Goal: Contribute content: Add original content to the website for others to see

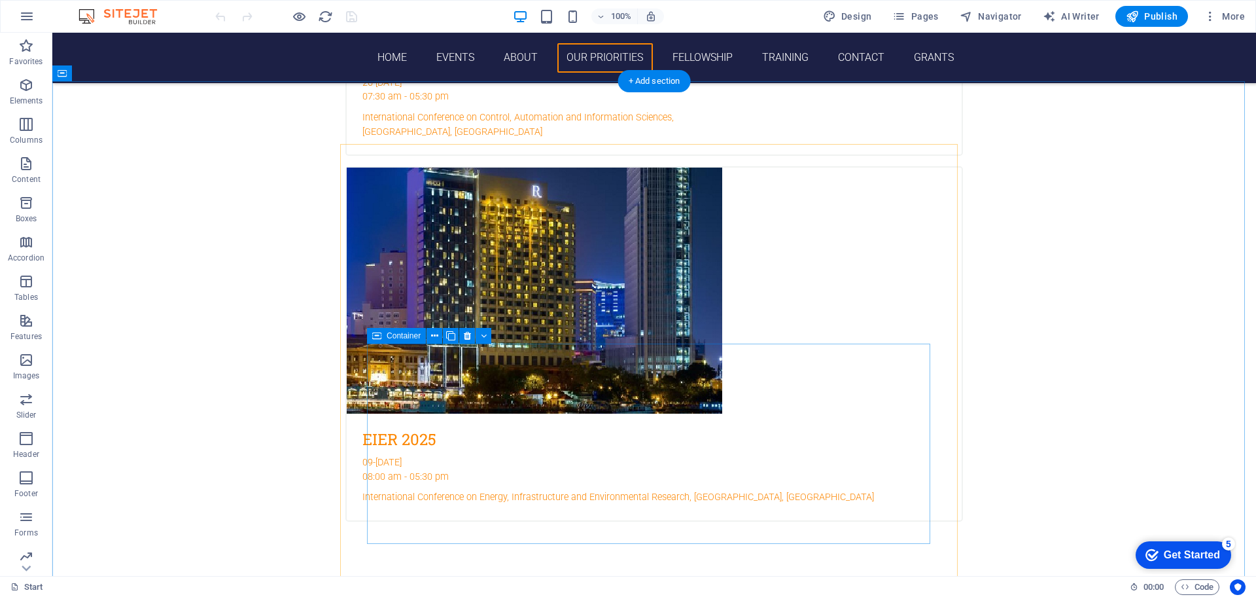
scroll to position [2944, 0]
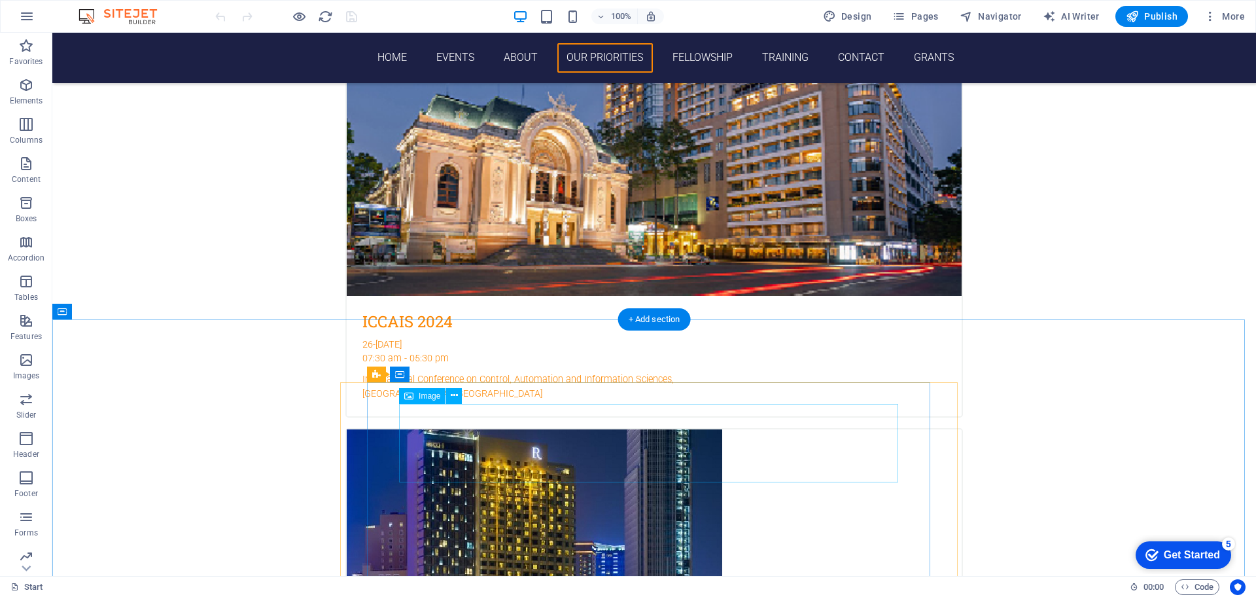
click at [455, 396] on icon at bounding box center [454, 396] width 7 height 14
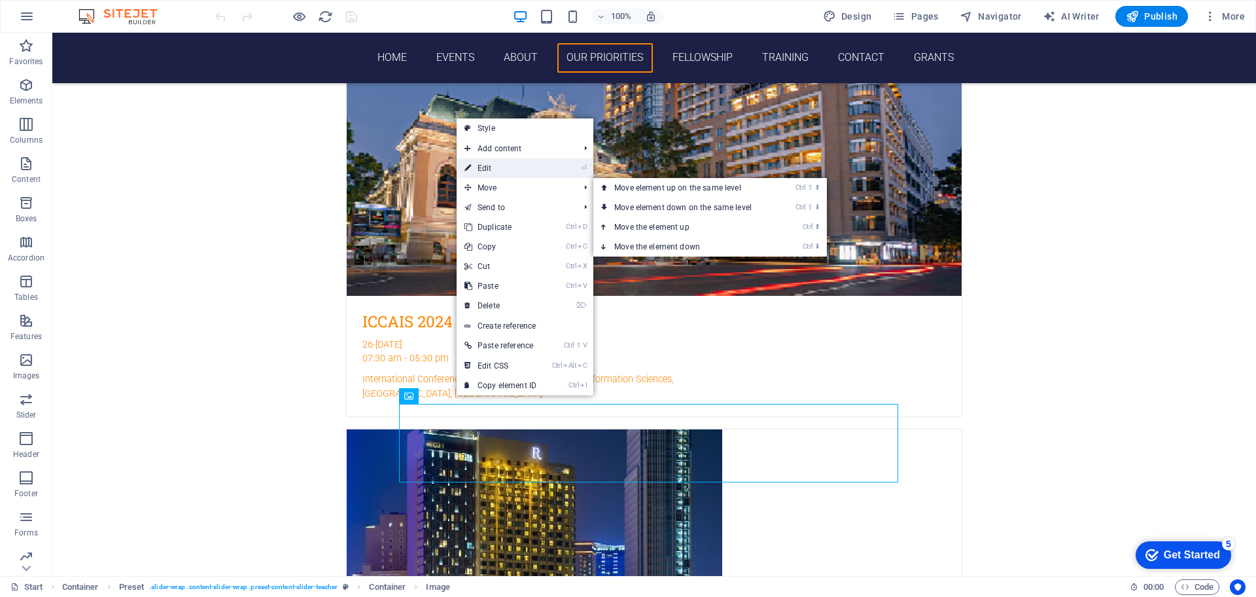
click at [502, 168] on link "⏎ Edit" at bounding box center [501, 168] width 88 height 20
select select "px"
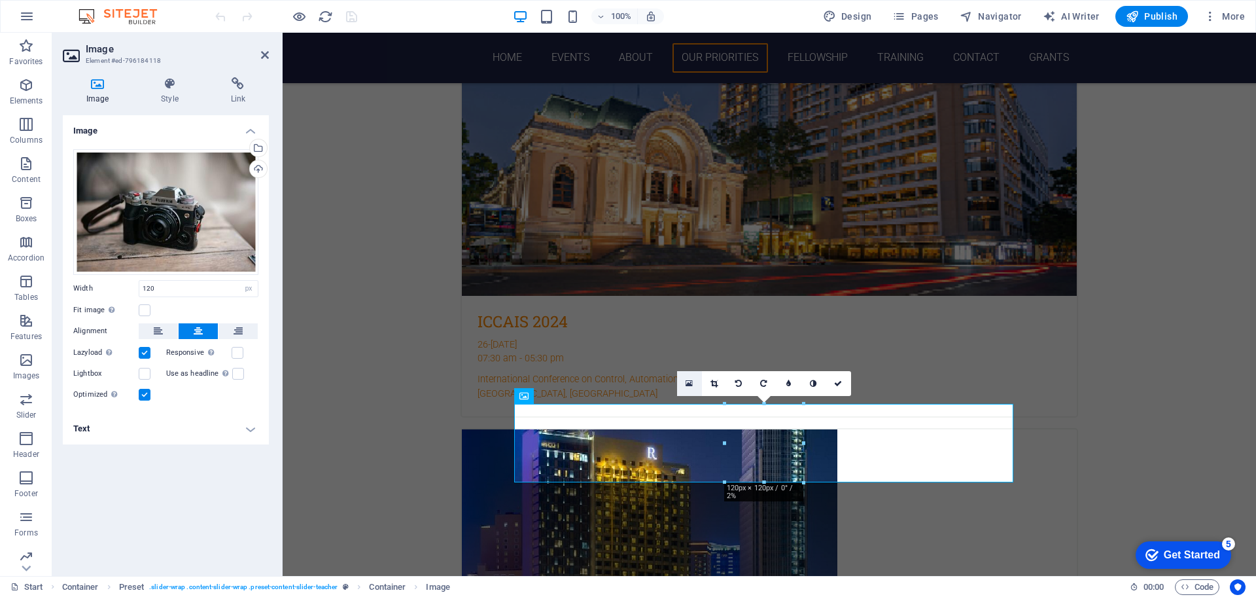
click at [689, 383] on icon at bounding box center [689, 383] width 7 height 9
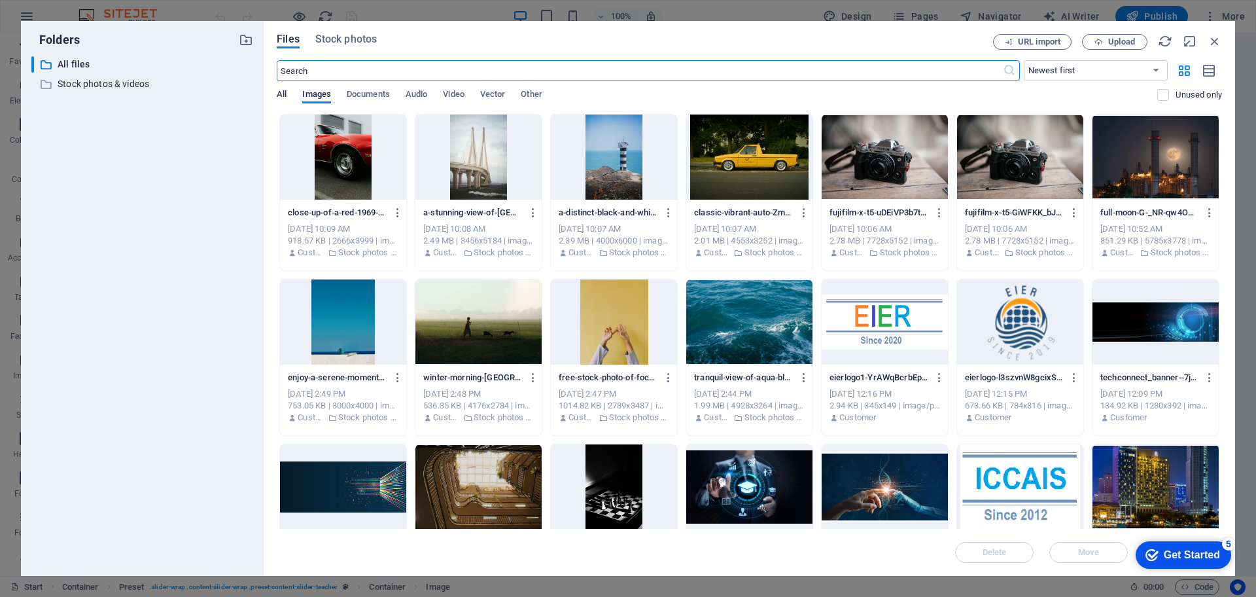
click at [283, 94] on span "All" at bounding box center [282, 95] width 10 height 18
click at [1117, 45] on span "Upload" at bounding box center [1121, 42] width 27 height 8
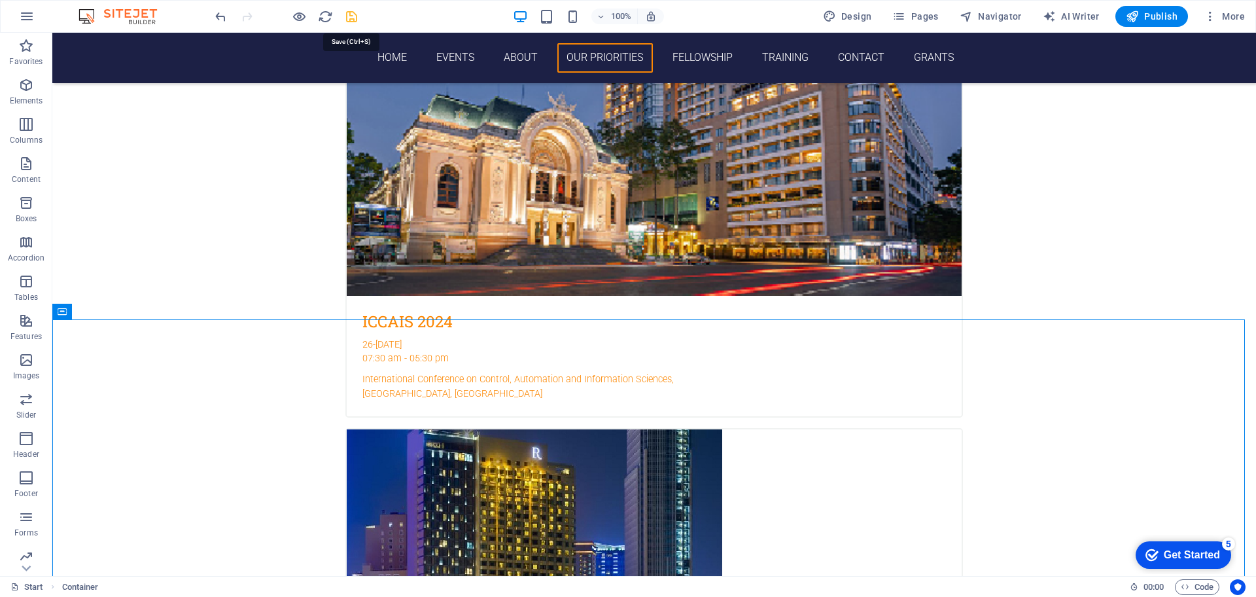
click at [349, 13] on icon "save" at bounding box center [351, 16] width 15 height 15
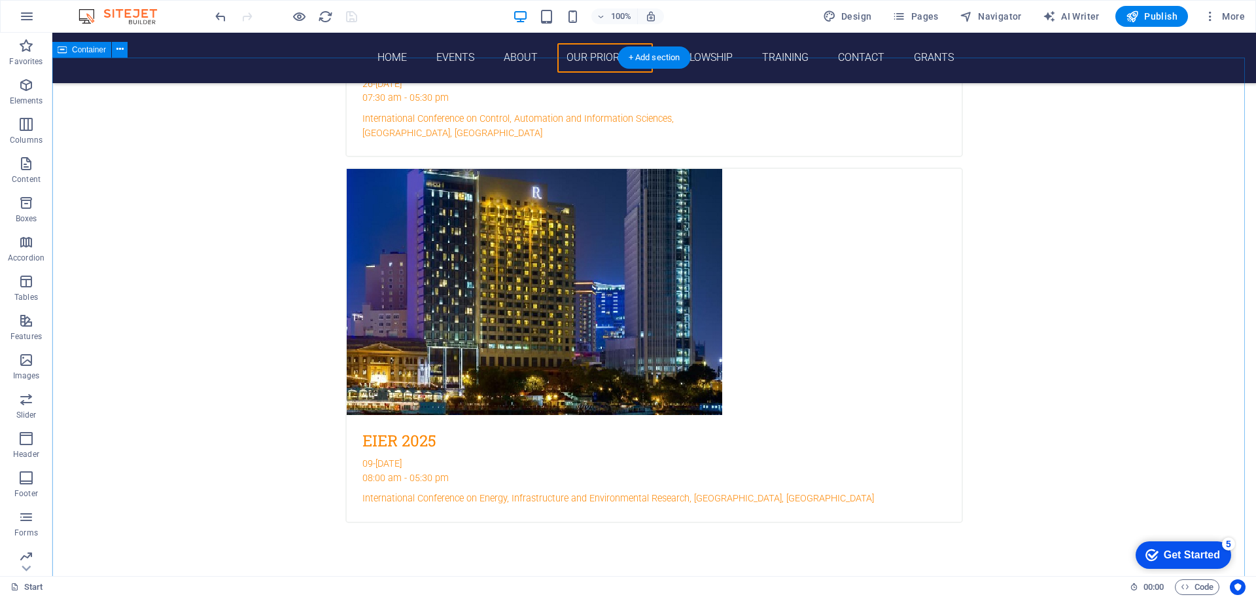
scroll to position [3205, 0]
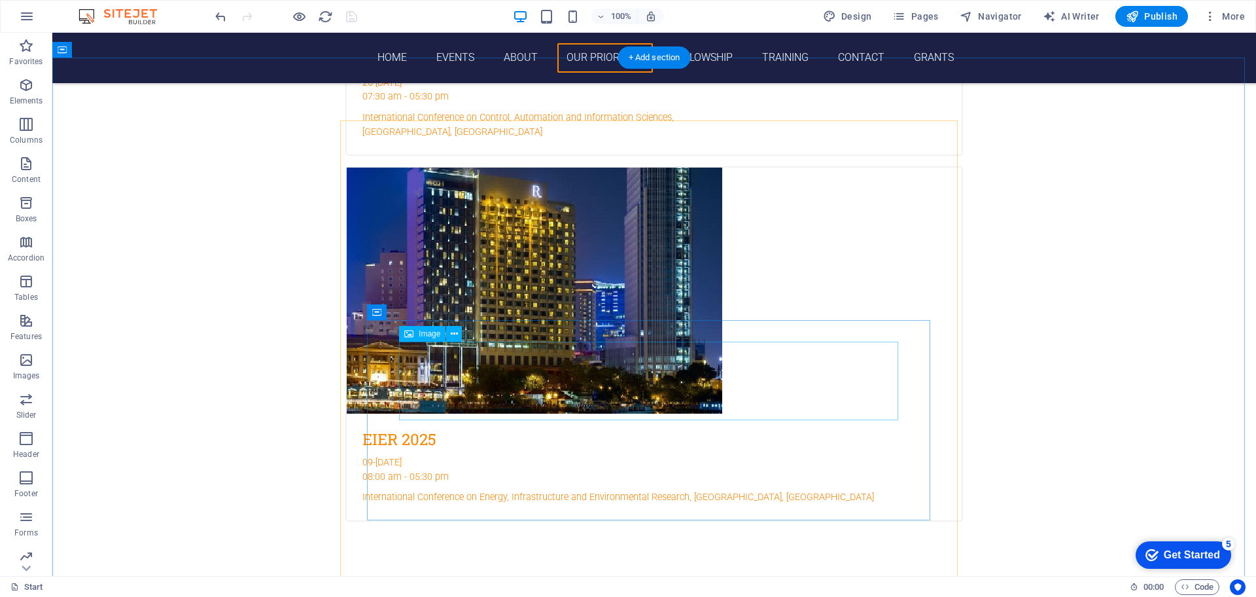
click at [451, 333] on icon at bounding box center [454, 334] width 7 height 14
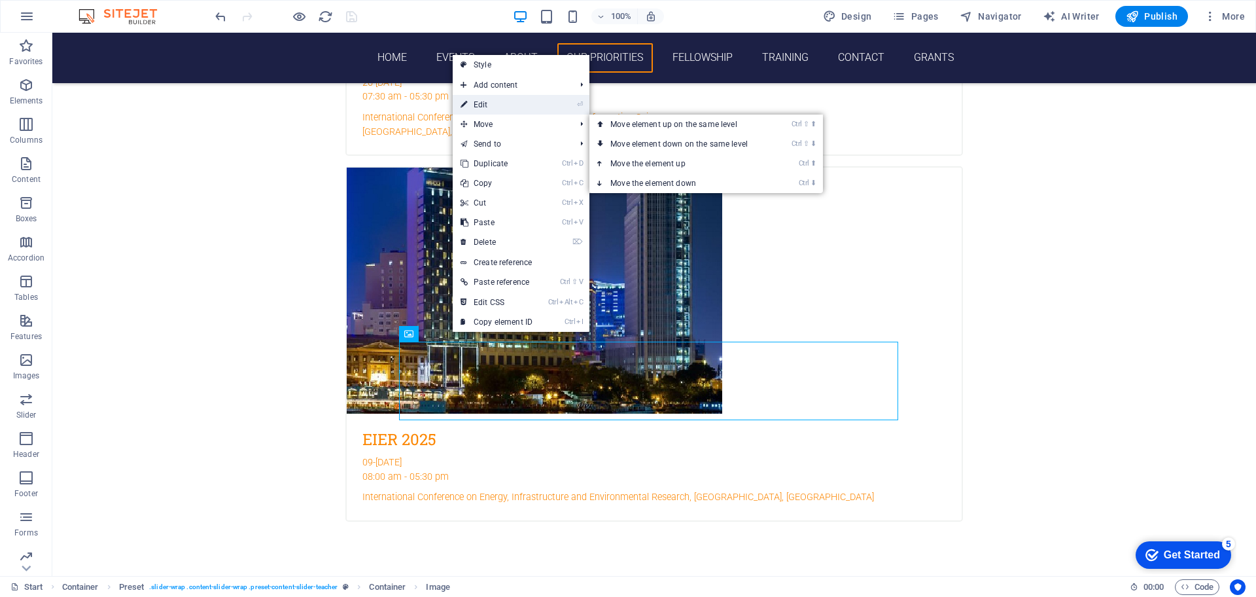
click at [487, 104] on link "⏎ Edit" at bounding box center [497, 105] width 88 height 20
select select "px"
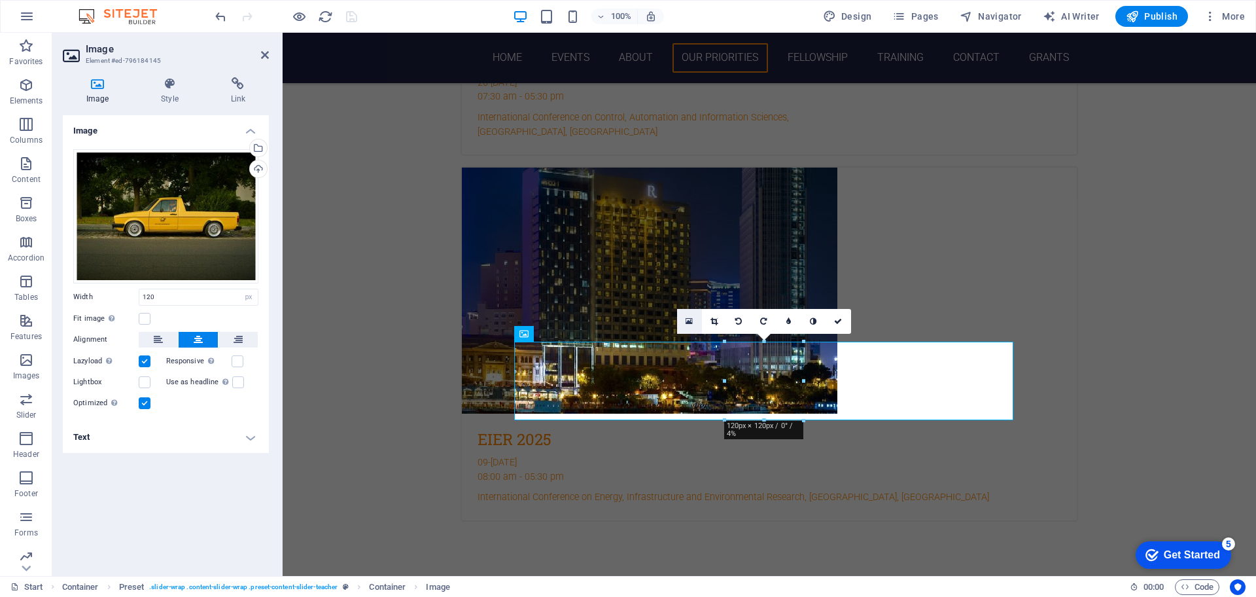
click at [691, 319] on icon at bounding box center [689, 321] width 7 height 9
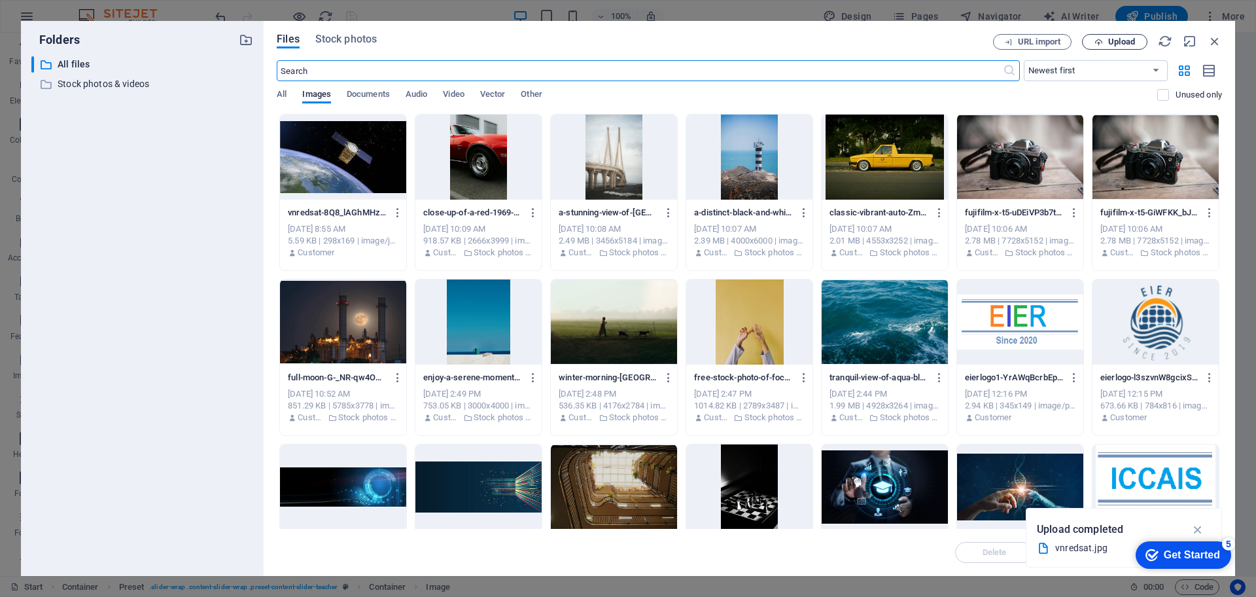
click at [1098, 36] on button "Upload" at bounding box center [1114, 42] width 65 height 16
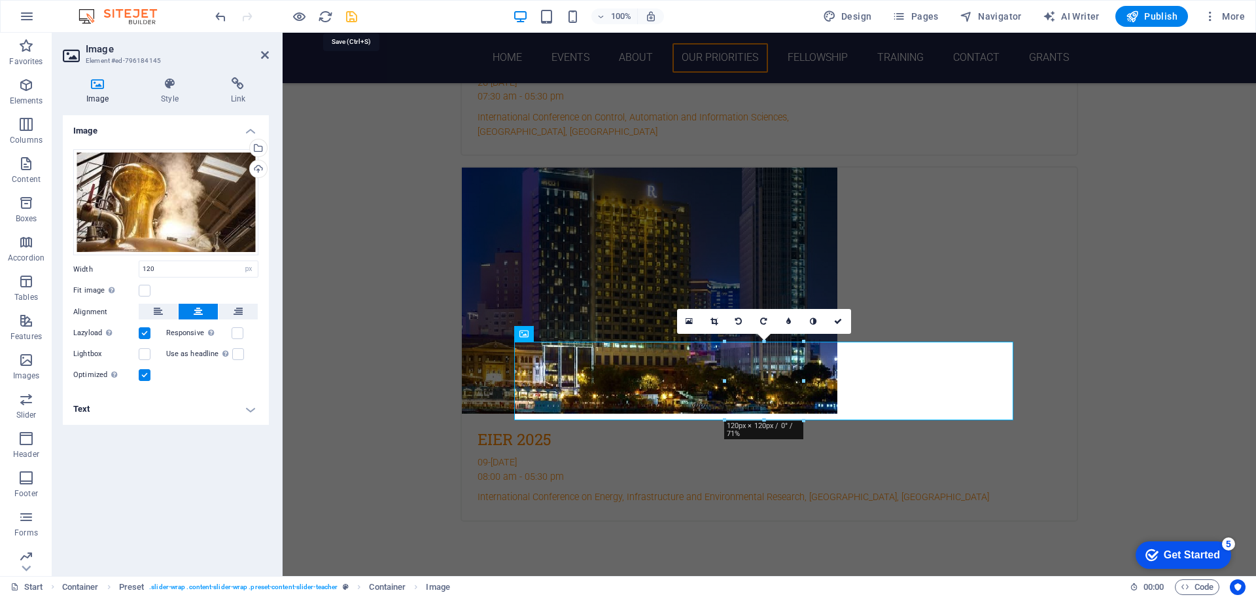
click at [354, 16] on icon "save" at bounding box center [351, 16] width 15 height 15
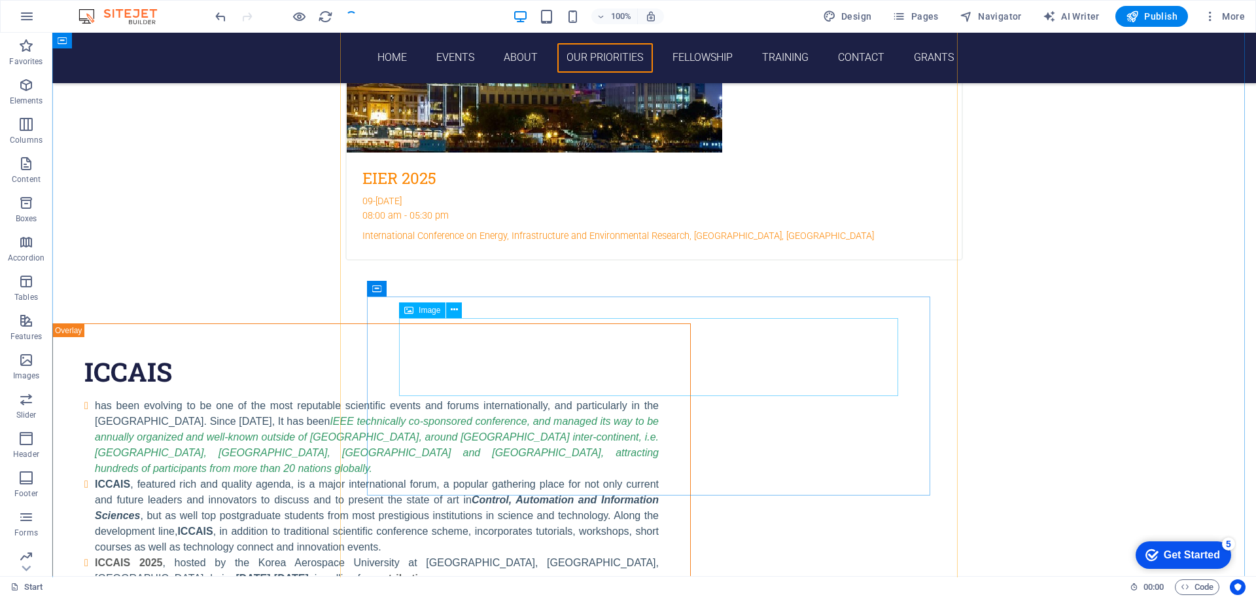
scroll to position [3467, 0]
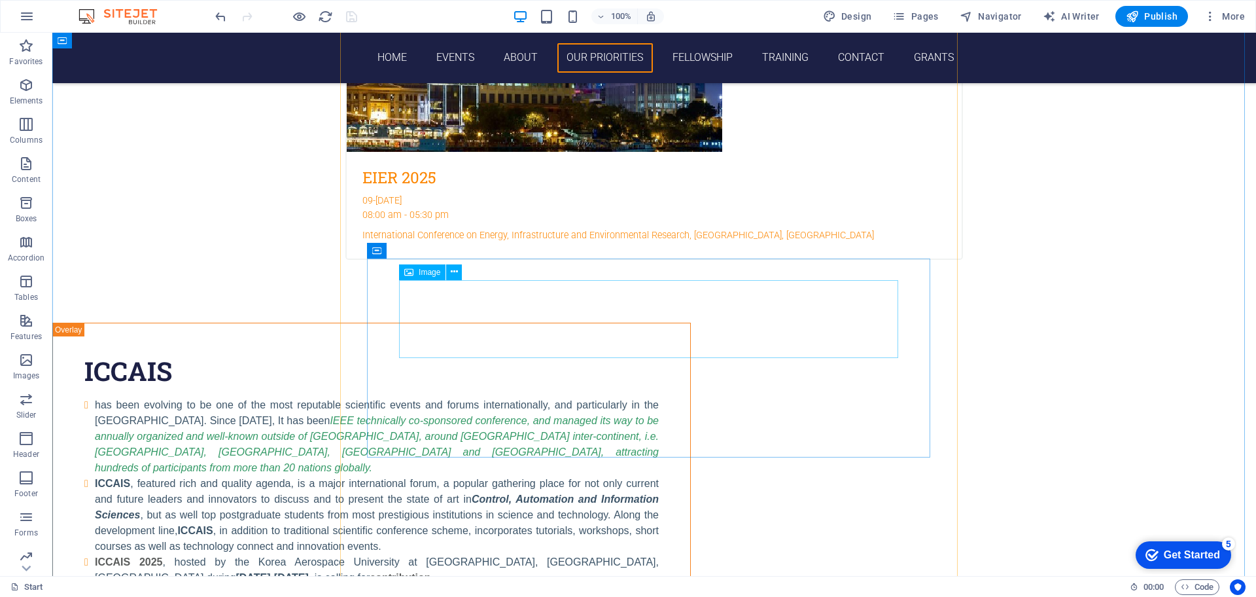
click at [449, 271] on button at bounding box center [454, 272] width 16 height 16
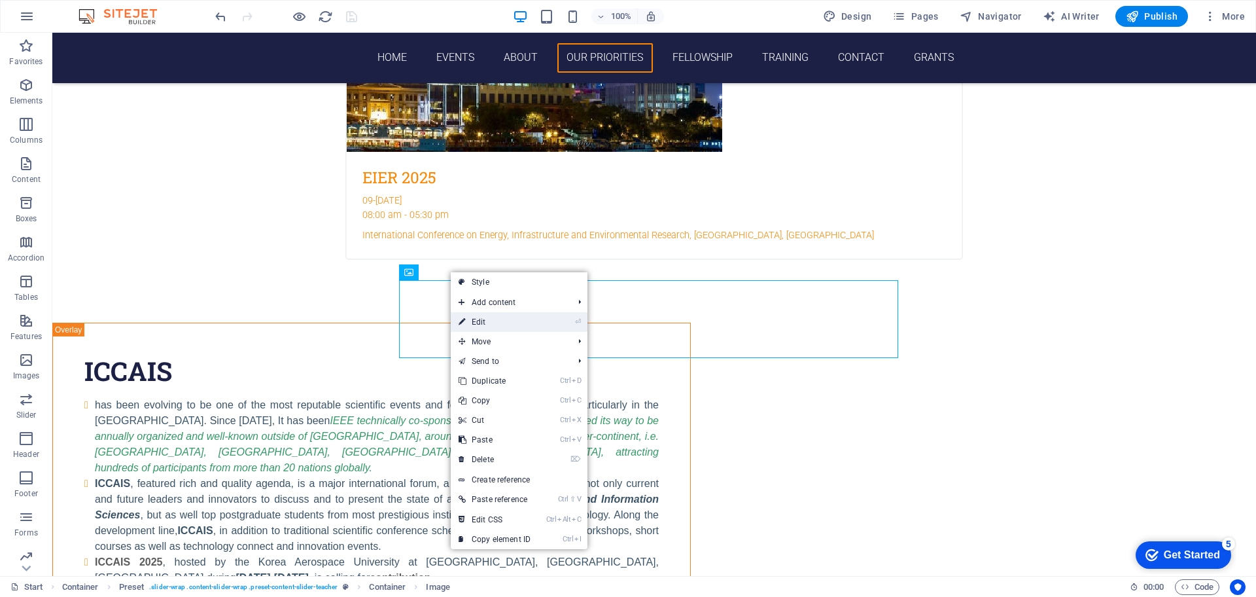
click at [482, 322] on link "⏎ Edit" at bounding box center [495, 322] width 88 height 20
select select "px"
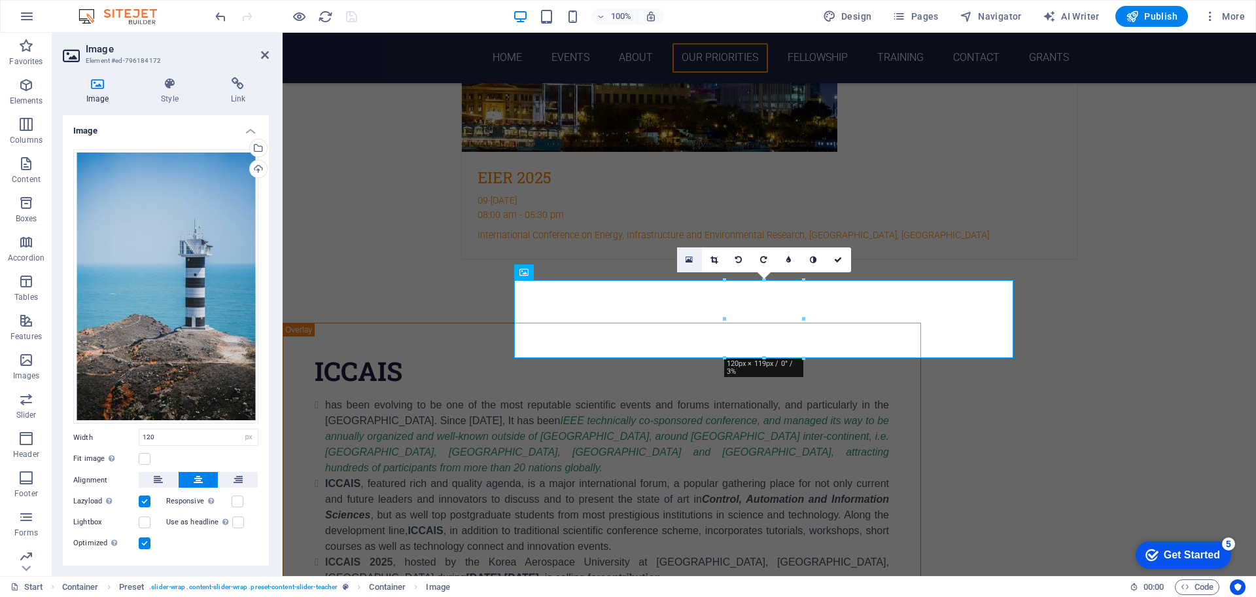
click at [684, 258] on link at bounding box center [689, 259] width 25 height 25
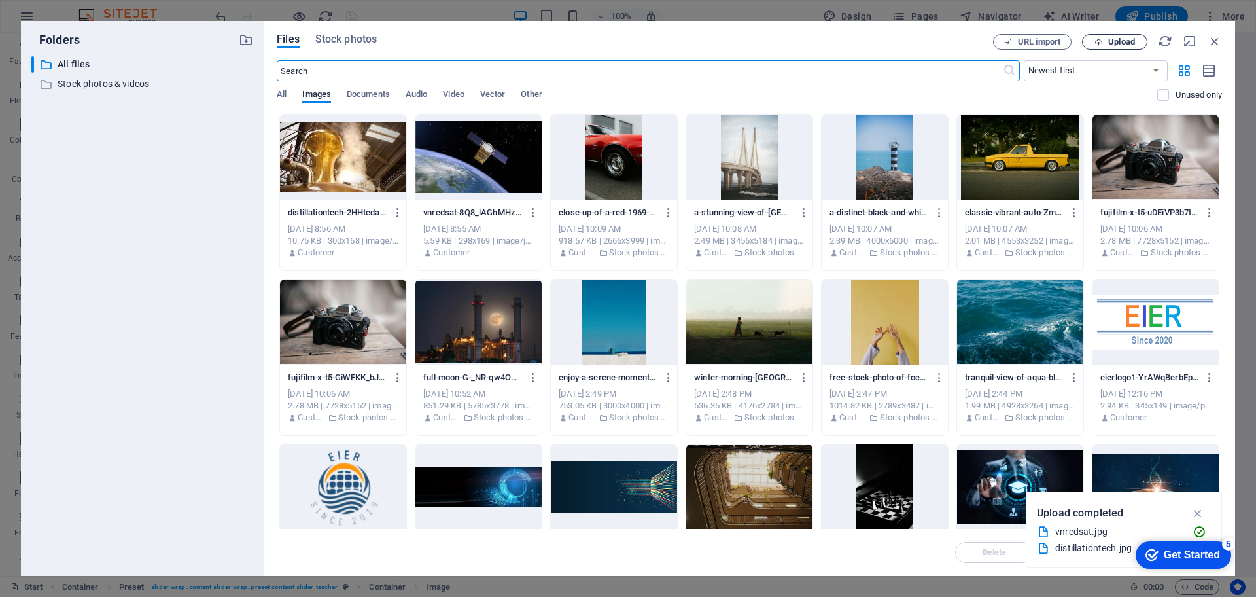
click at [1123, 38] on span "Upload" at bounding box center [1121, 42] width 27 height 8
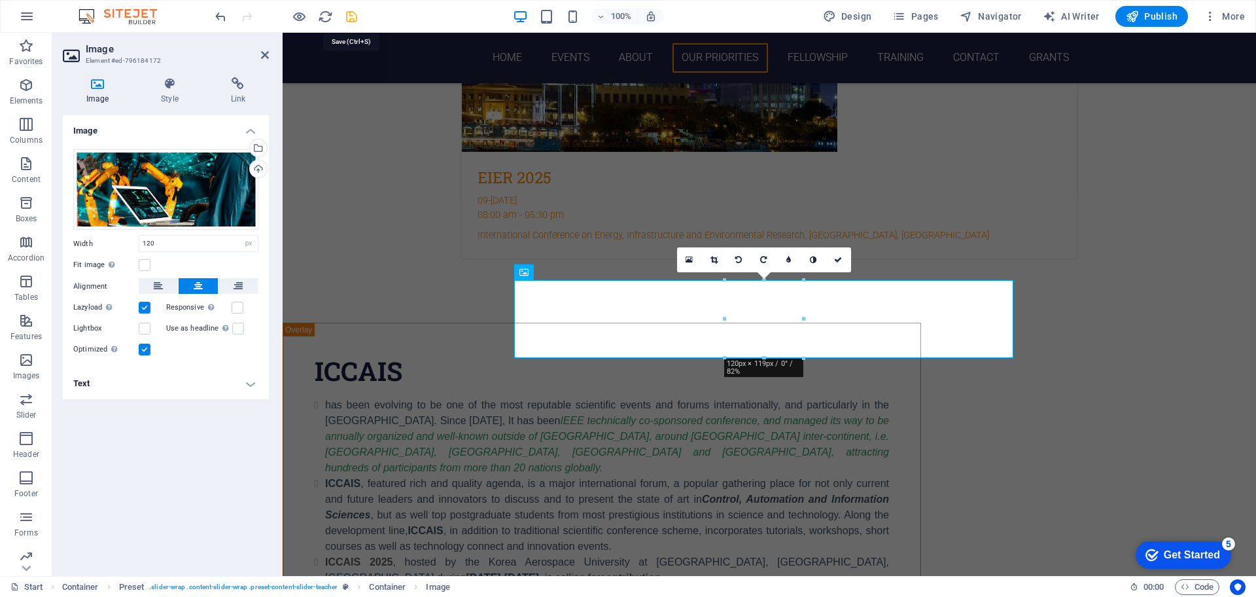
click at [347, 13] on icon "save" at bounding box center [351, 16] width 15 height 15
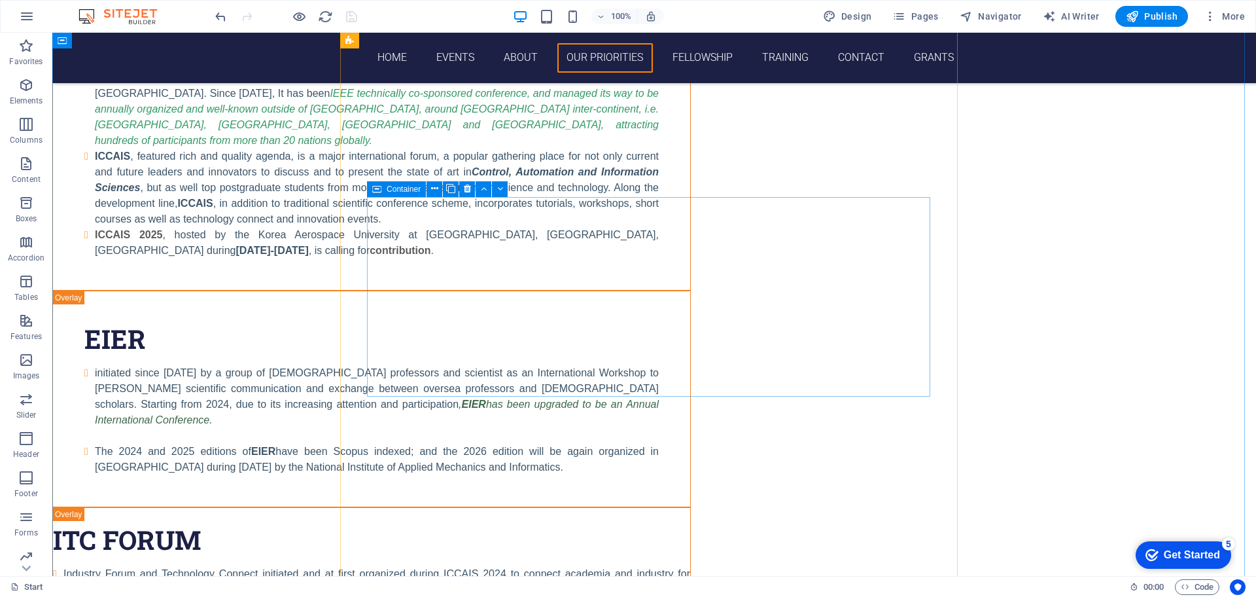
scroll to position [3663, 0]
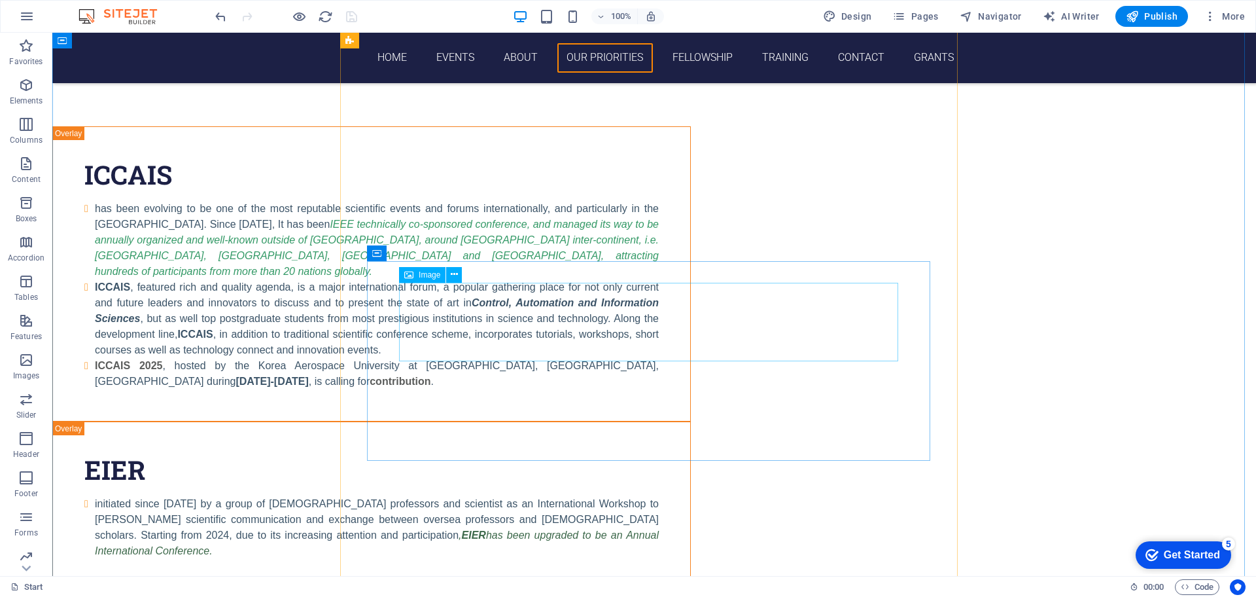
click at [455, 275] on icon at bounding box center [454, 275] width 7 height 14
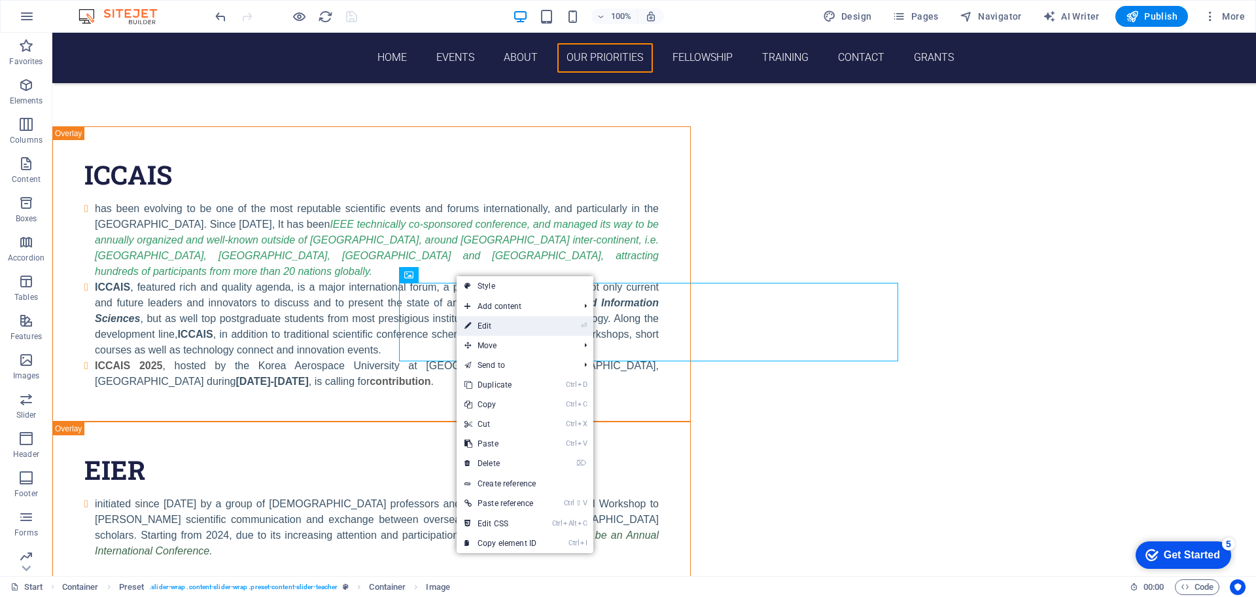
drag, startPoint x: 192, startPoint y: 290, endPoint x: 481, endPoint y: 325, distance: 291.9
click at [481, 325] on link "⏎ Edit" at bounding box center [501, 326] width 88 height 20
select select "px"
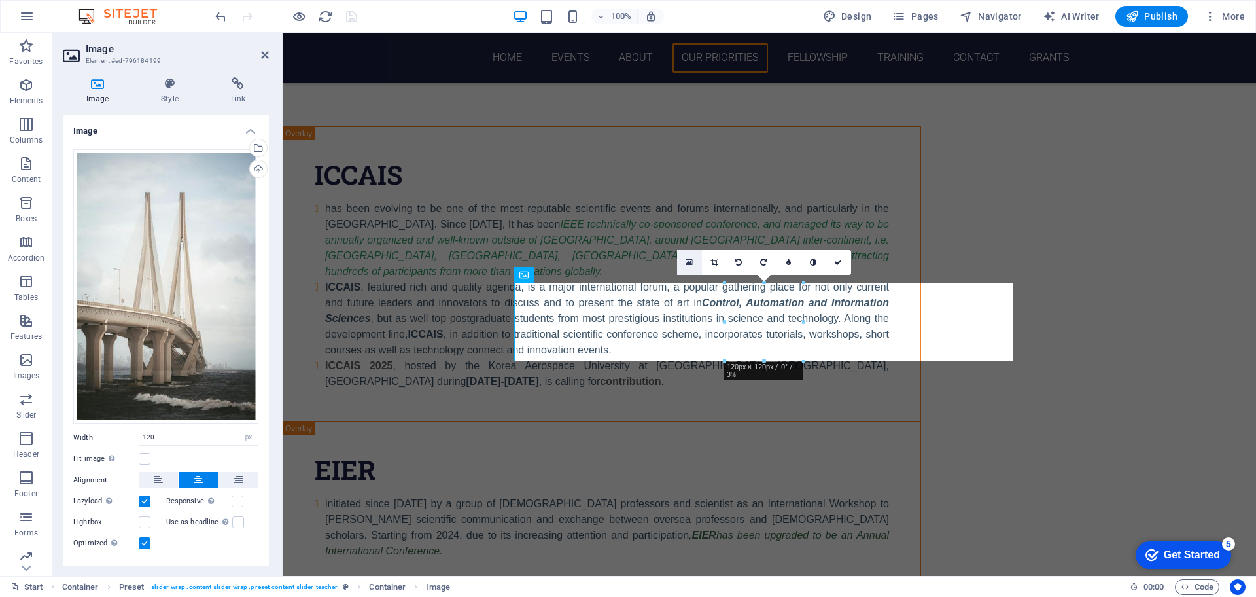
click at [686, 262] on icon at bounding box center [689, 262] width 7 height 9
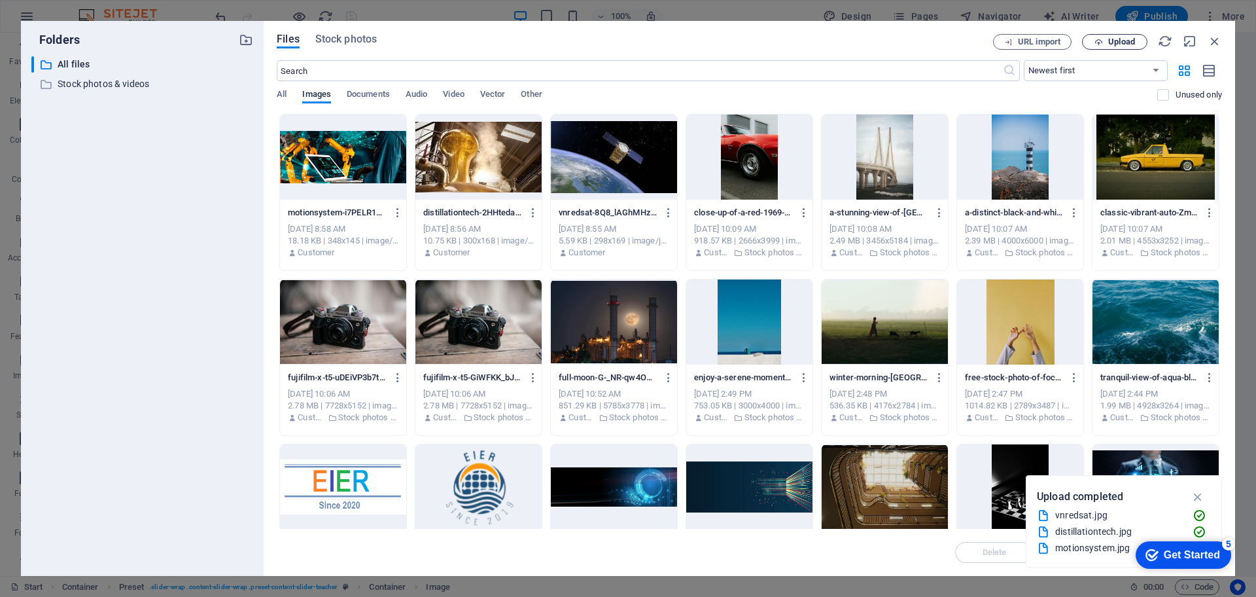
click at [1113, 35] on button "Upload" at bounding box center [1114, 42] width 65 height 16
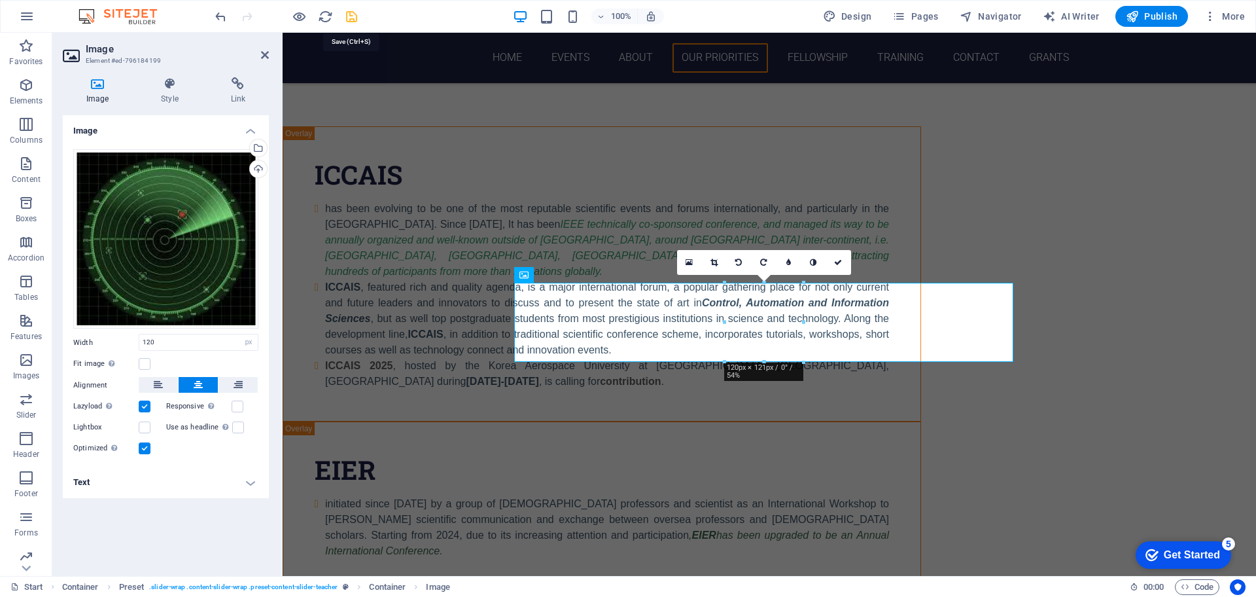
click at [353, 16] on icon "save" at bounding box center [351, 16] width 15 height 15
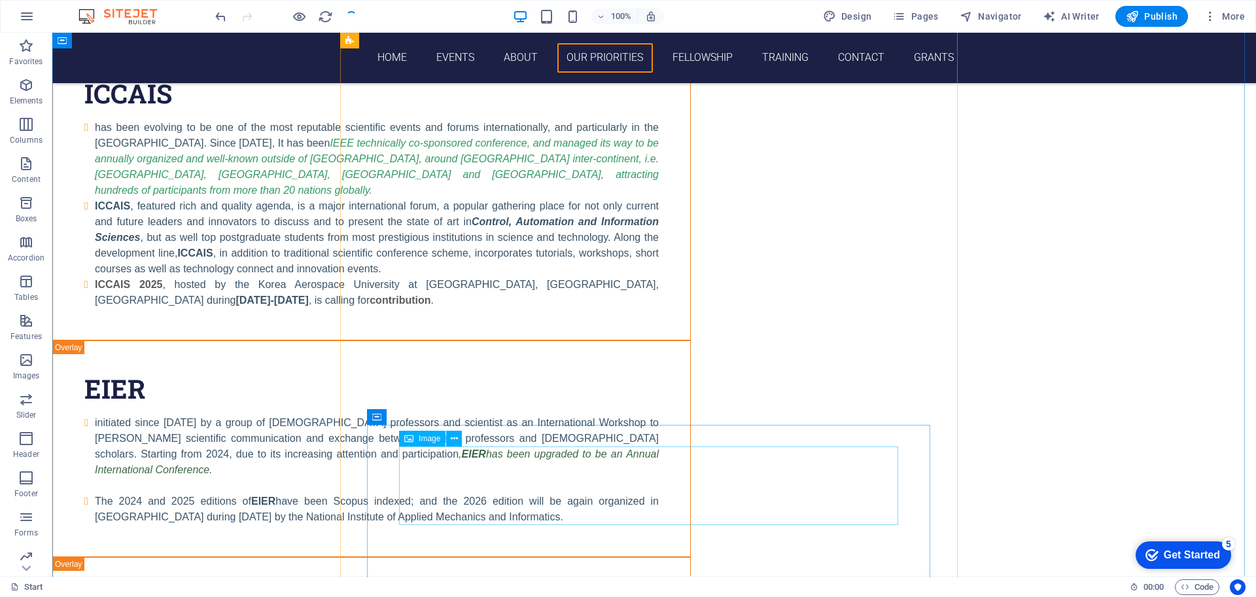
scroll to position [3794, 0]
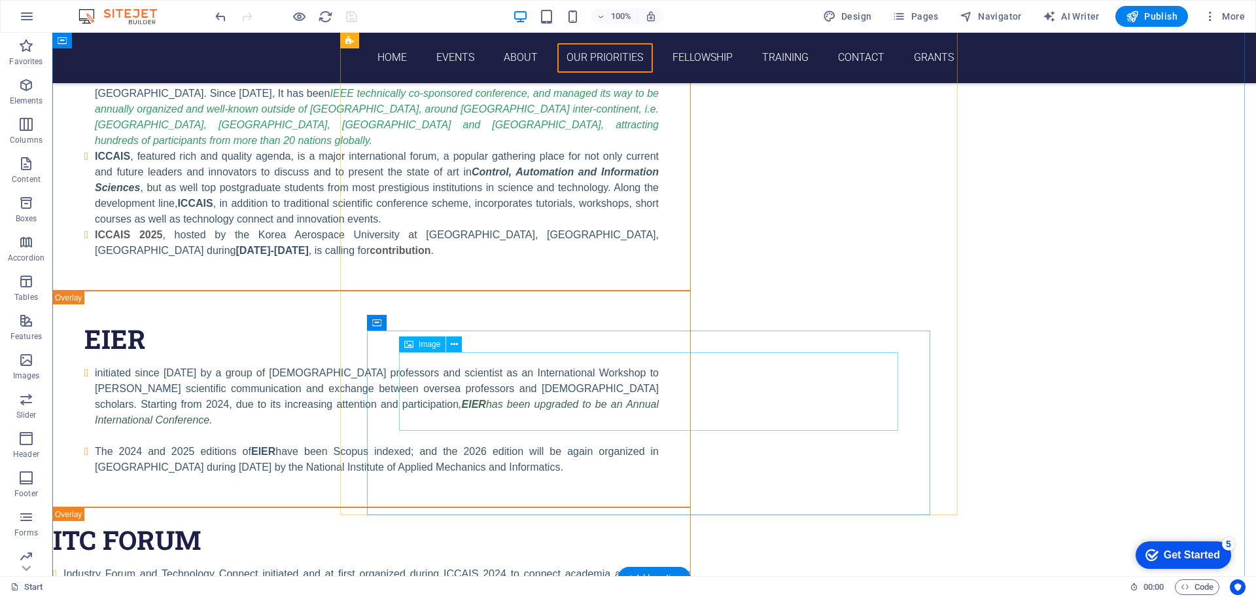
click at [449, 345] on button at bounding box center [454, 344] width 16 height 16
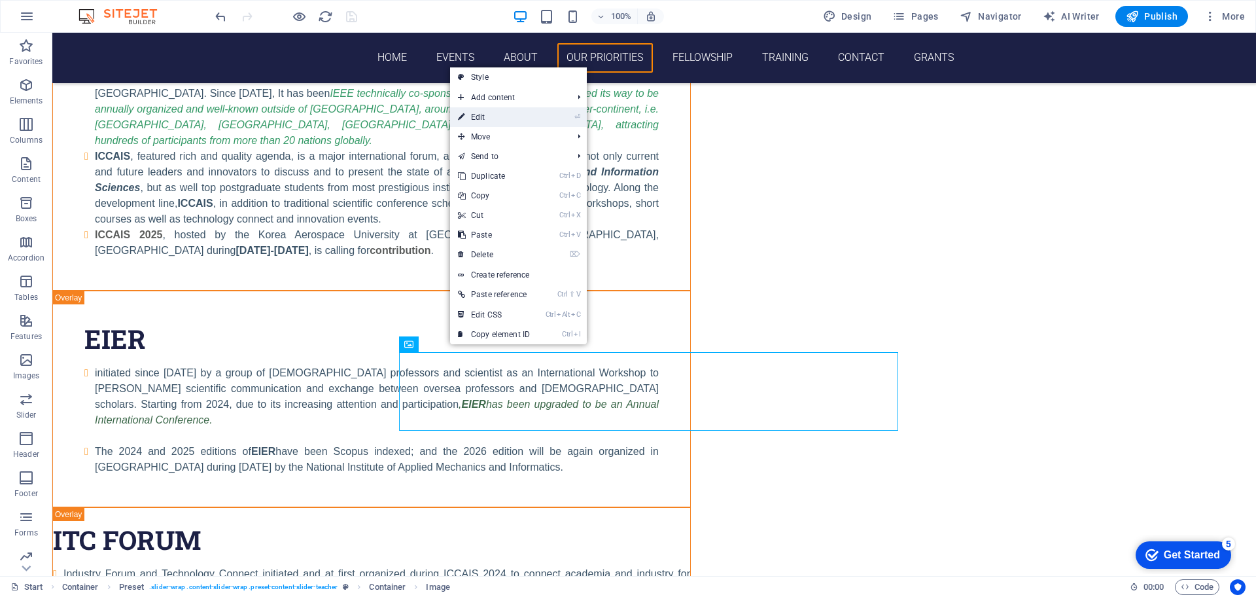
click at [521, 119] on link "⏎ Edit" at bounding box center [494, 117] width 88 height 20
select select "px"
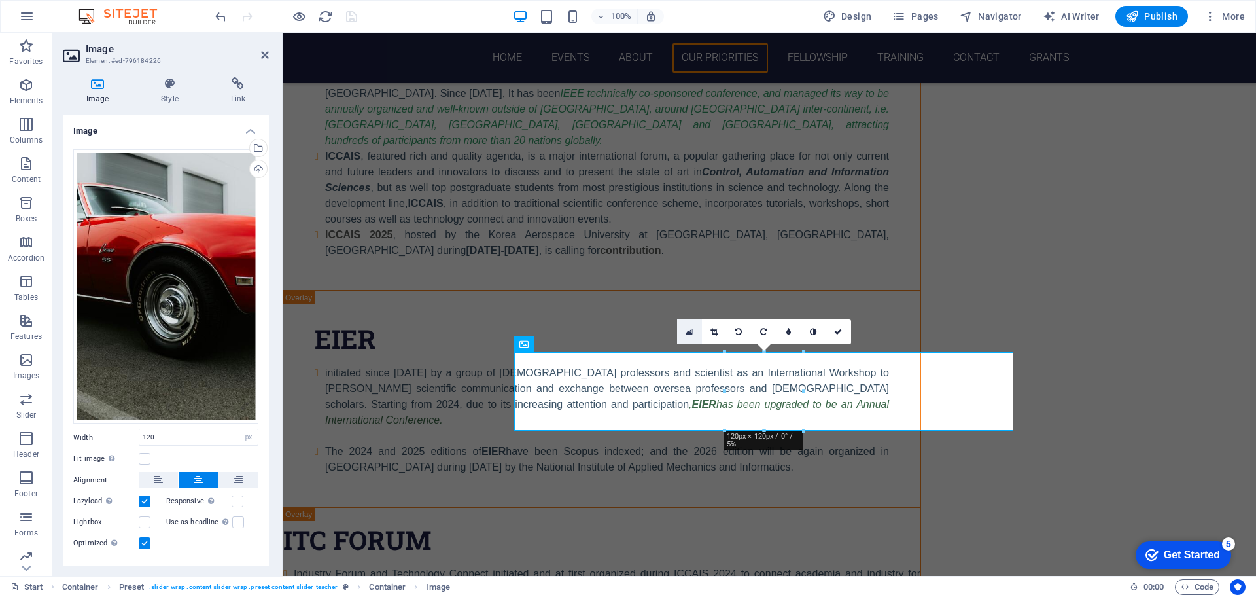
click at [681, 328] on link at bounding box center [689, 331] width 25 height 25
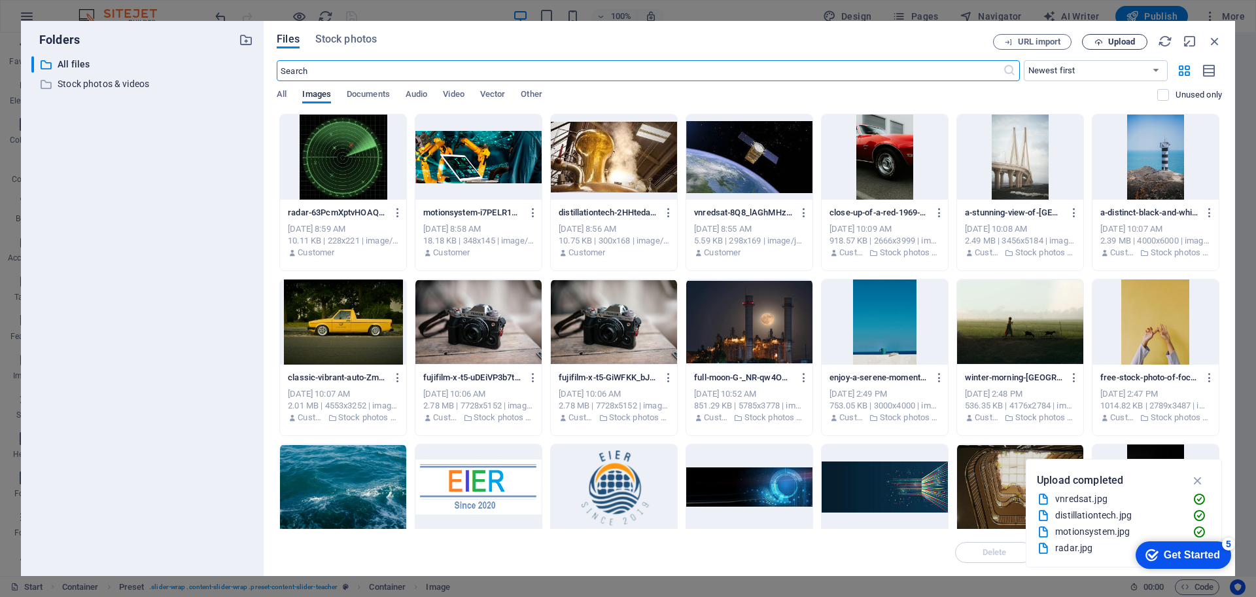
click at [1110, 39] on span "Upload" at bounding box center [1121, 42] width 27 height 8
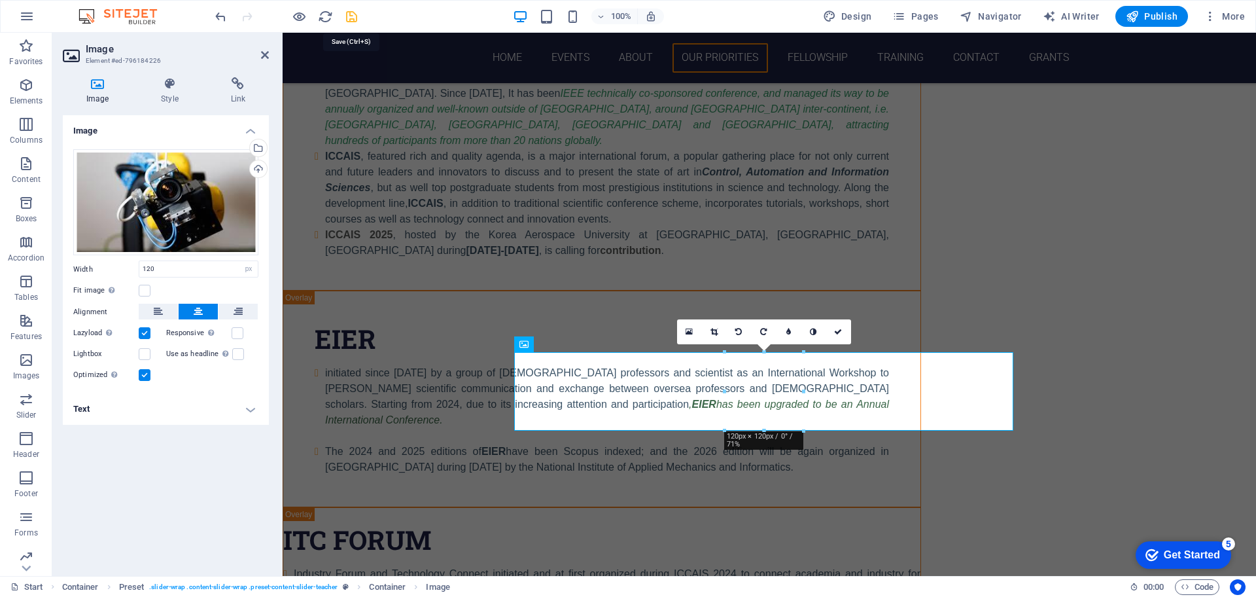
click at [352, 18] on icon "save" at bounding box center [351, 16] width 15 height 15
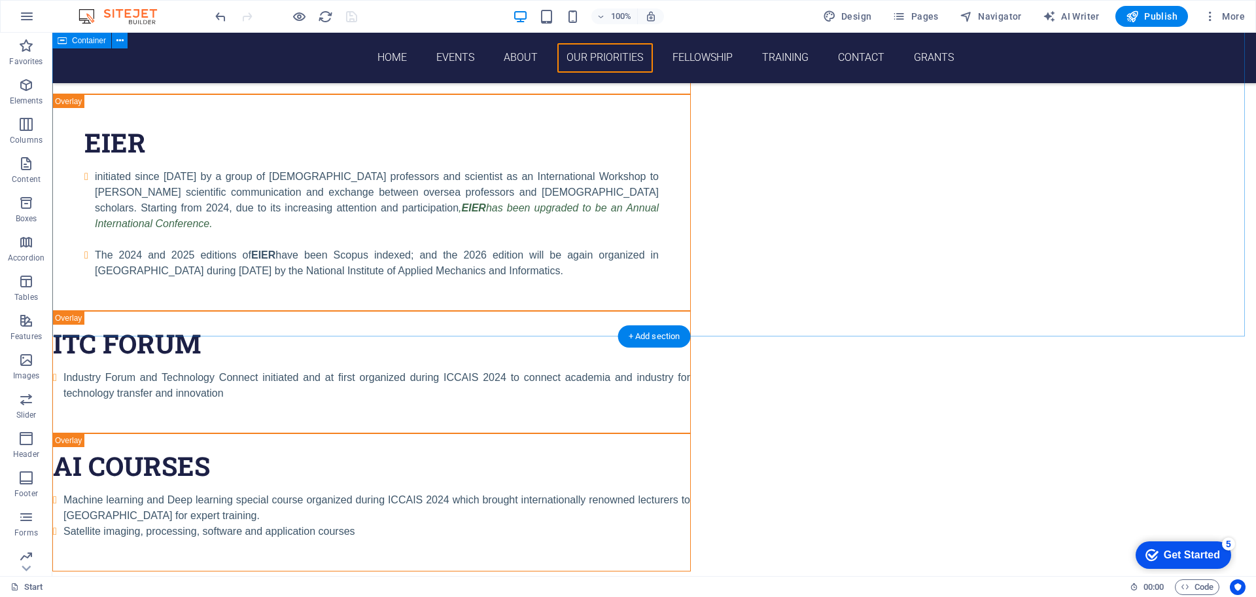
scroll to position [4318, 0]
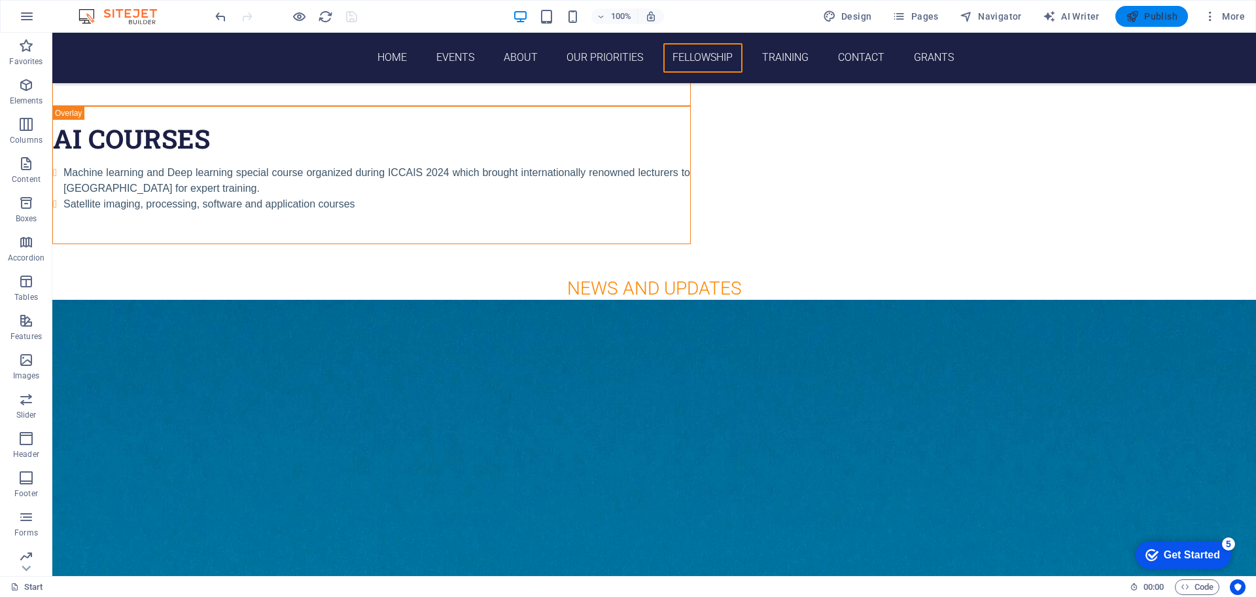
click at [1161, 15] on span "Publish" at bounding box center [1152, 16] width 52 height 13
